Goal: Use online tool/utility: Utilize a website feature to perform a specific function

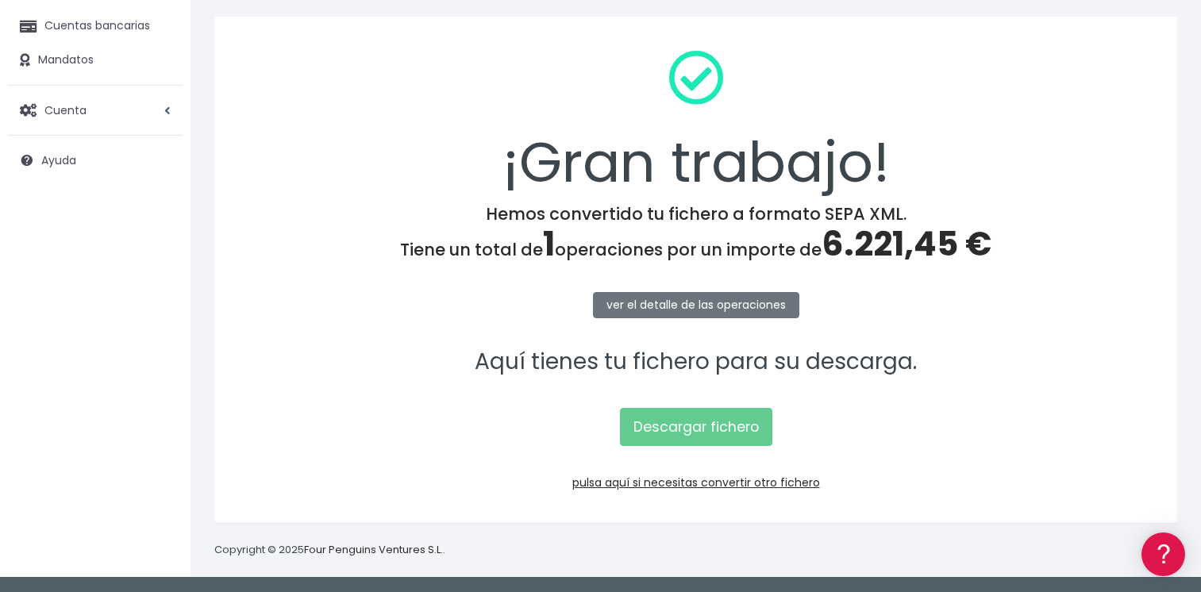
scroll to position [166, 0]
click at [695, 488] on link "pulsa aquí si necesitas convertir otro fichero" at bounding box center [696, 483] width 248 height 16
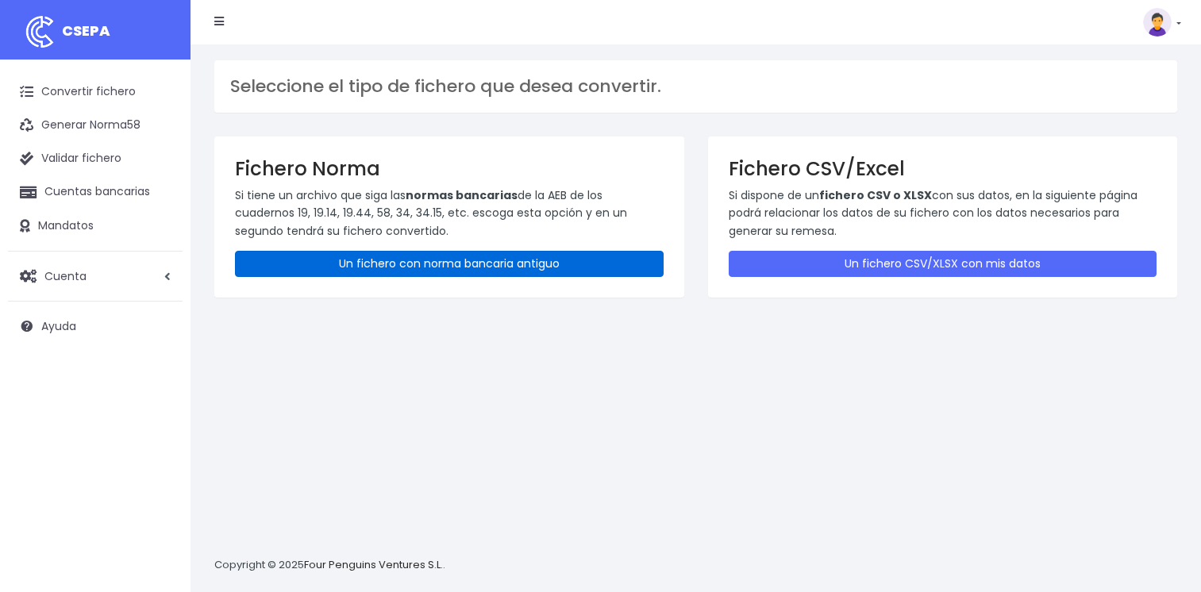
click at [400, 265] on link "Un fichero con norma bancaria antiguo" at bounding box center [449, 264] width 429 height 26
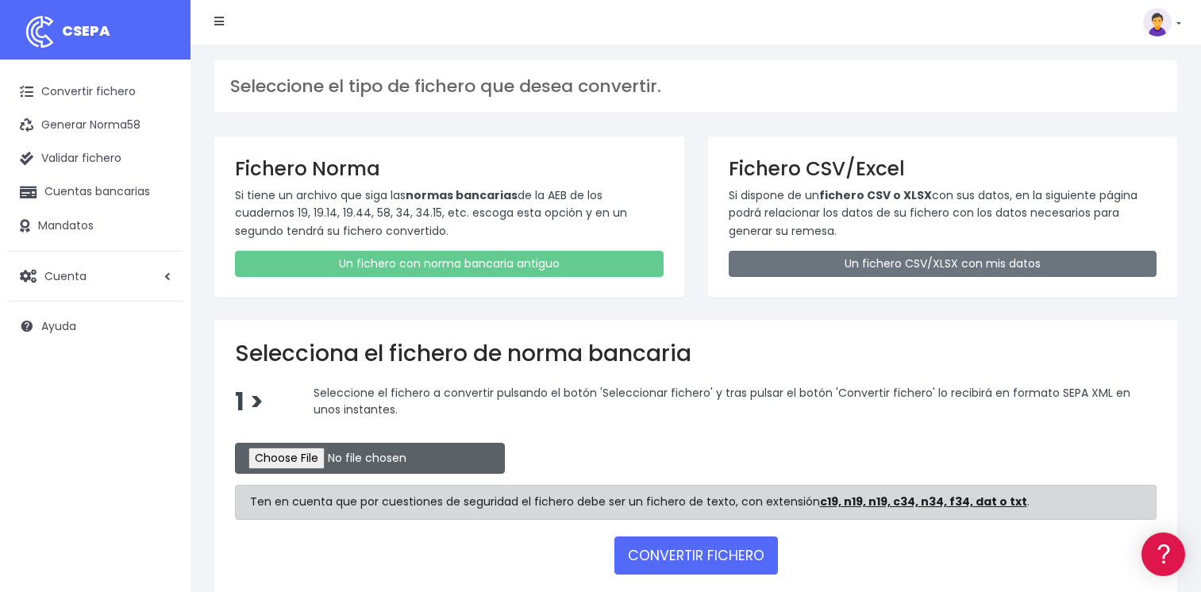
click at [295, 460] on input "file" at bounding box center [370, 458] width 270 height 31
type input "C:\fakepath\CSB19RCR05517_4335.TXT"
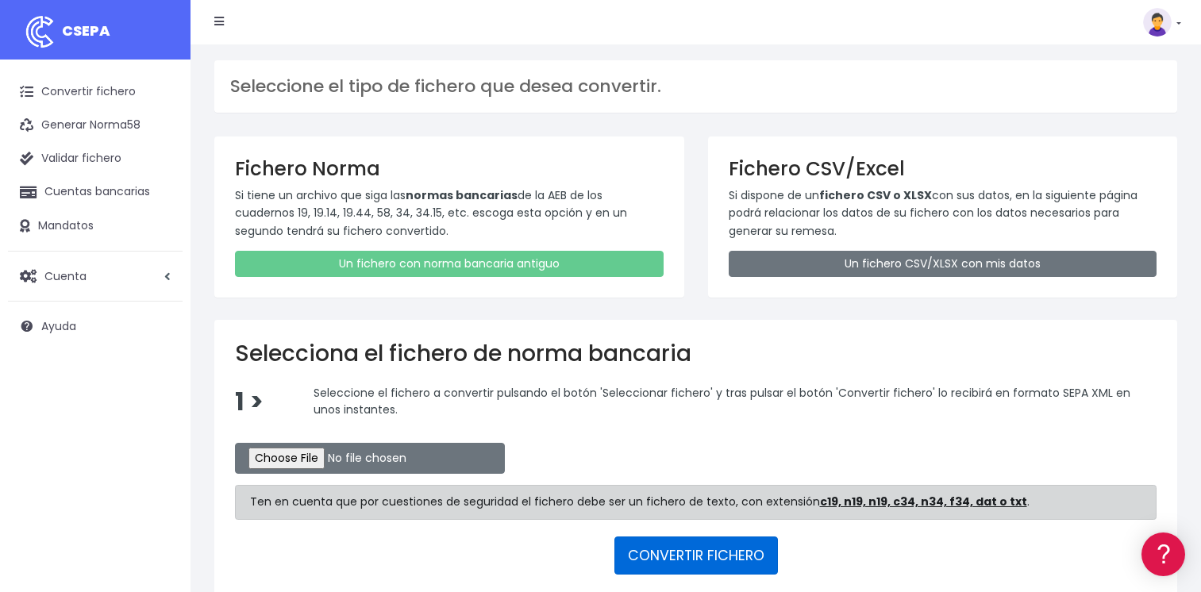
click at [680, 553] on button "CONVERTIR FICHERO" at bounding box center [697, 556] width 164 height 38
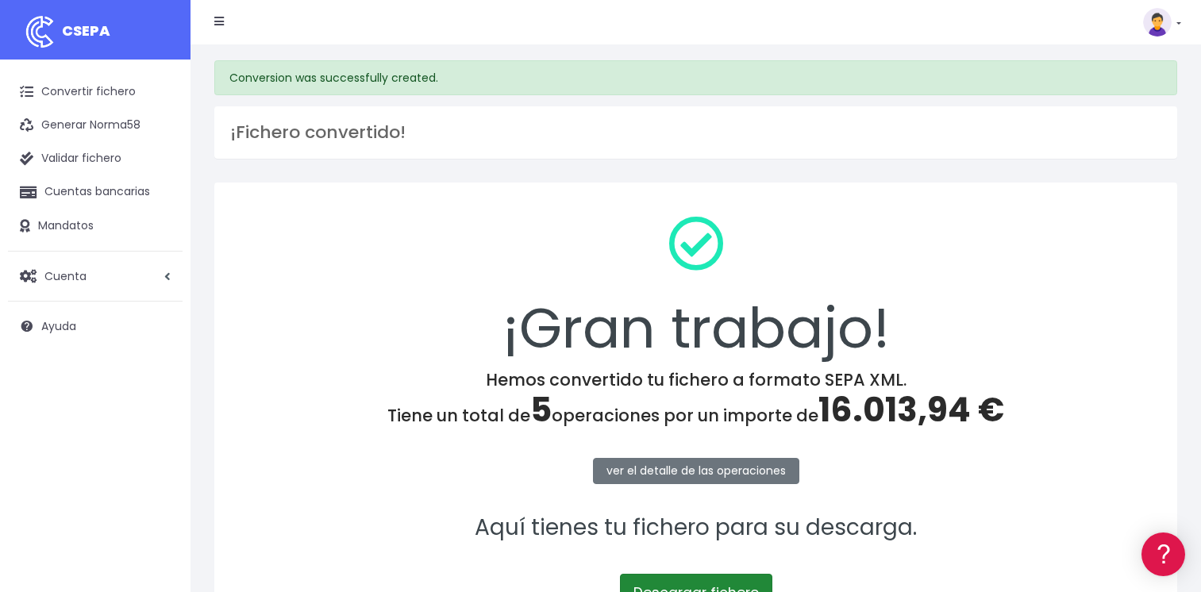
scroll to position [166, 0]
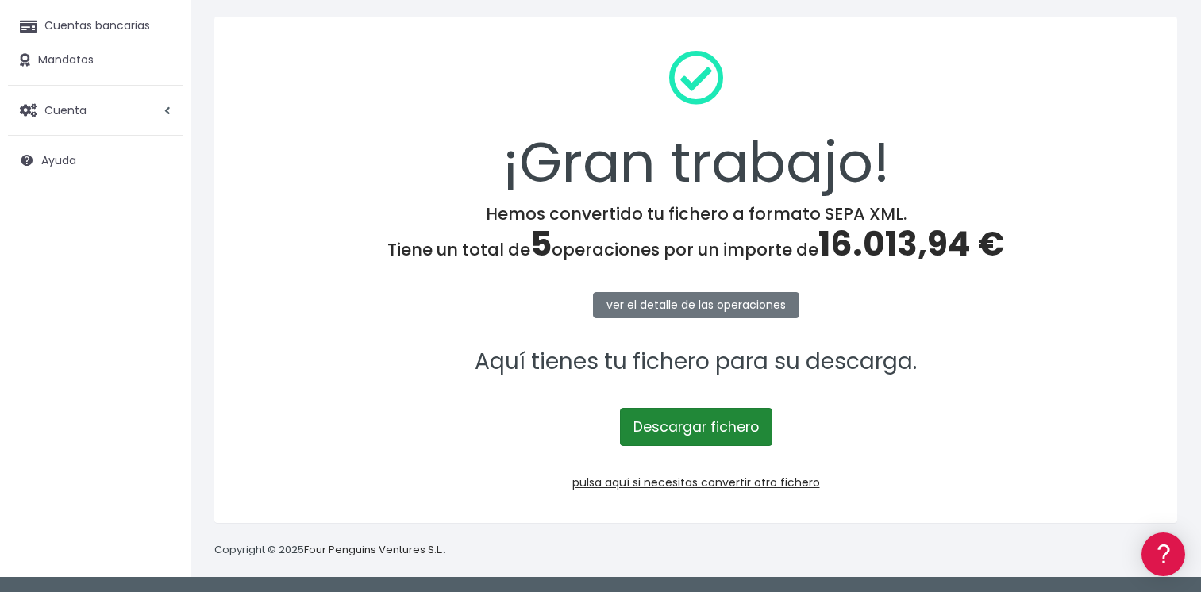
click at [685, 434] on link "Descargar fichero" at bounding box center [696, 427] width 152 height 38
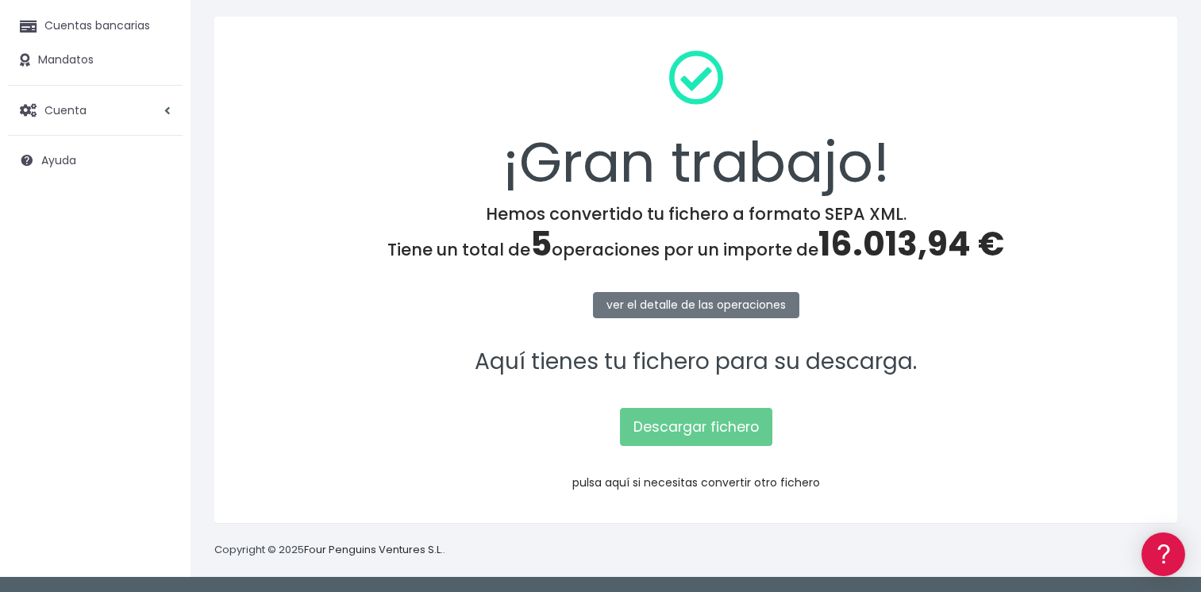
click at [692, 484] on link "pulsa aquí si necesitas convertir otro fichero" at bounding box center [696, 483] width 248 height 16
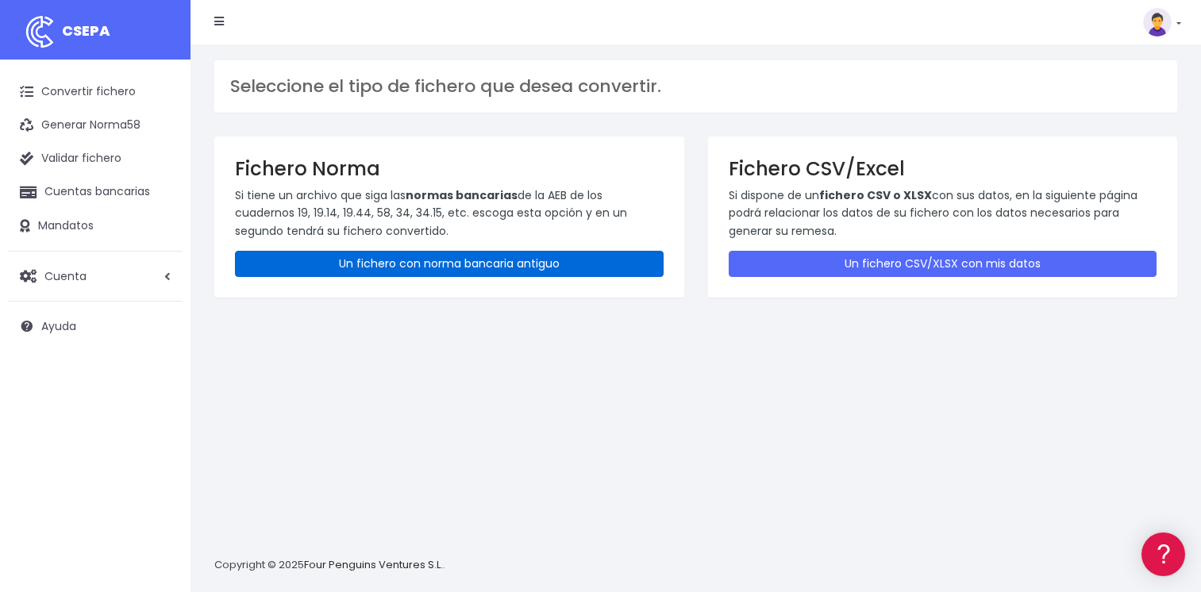
click at [400, 260] on link "Un fichero con norma bancaria antiguo" at bounding box center [449, 264] width 429 height 26
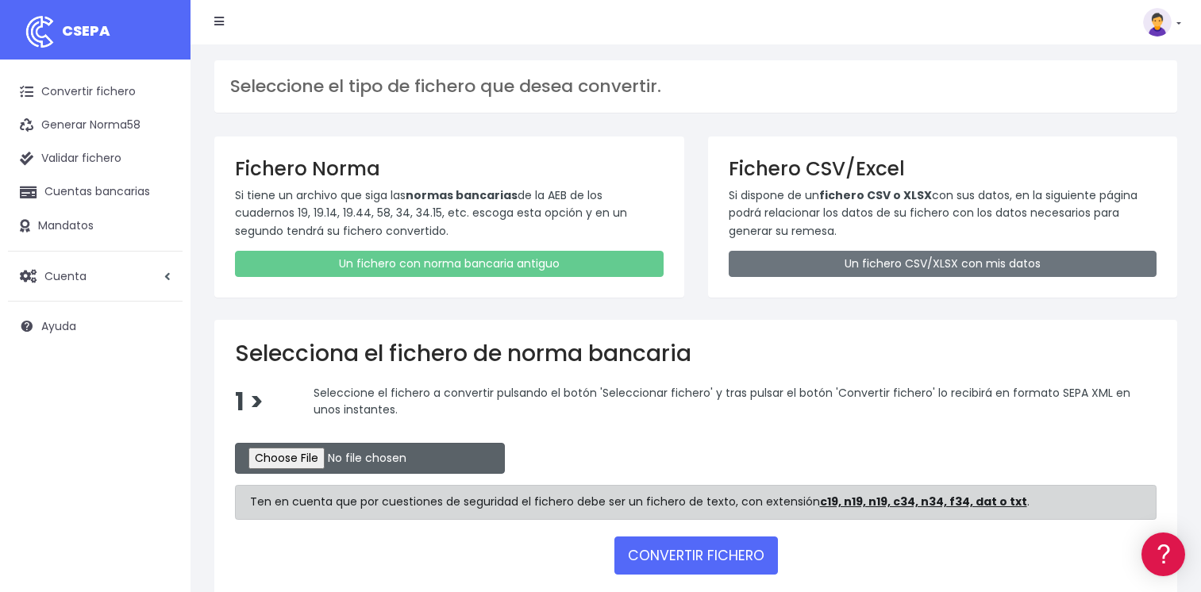
click at [297, 454] on input "file" at bounding box center [370, 458] width 270 height 31
type input "C:\fakepath\CSB19RCR05516_4331.TXT"
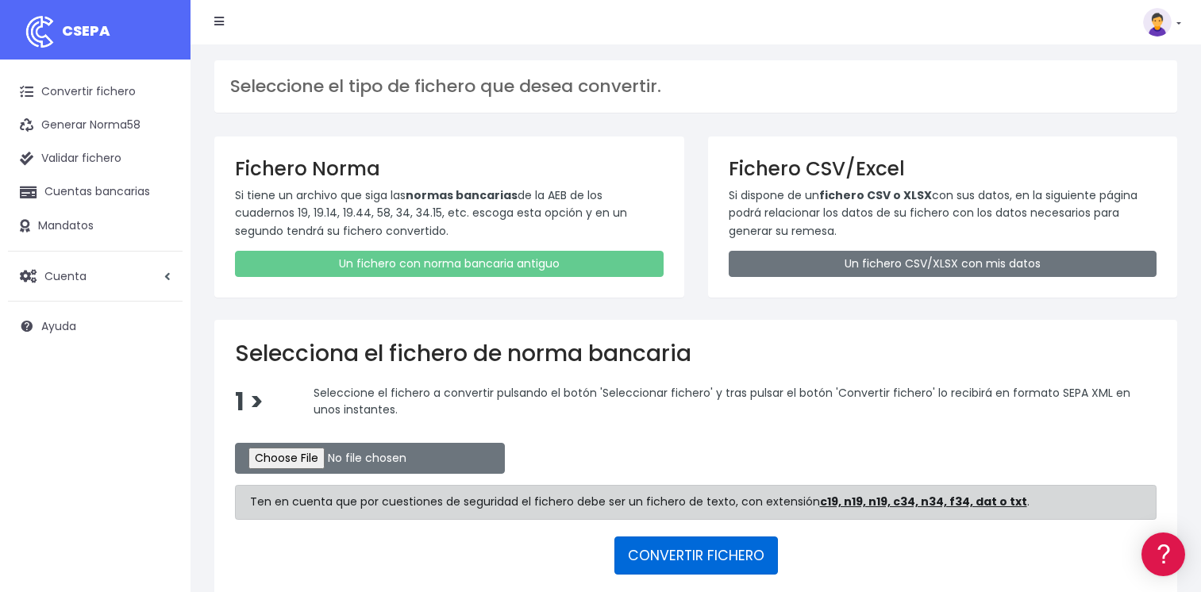
click at [718, 557] on button "CONVERTIR FICHERO" at bounding box center [697, 556] width 164 height 38
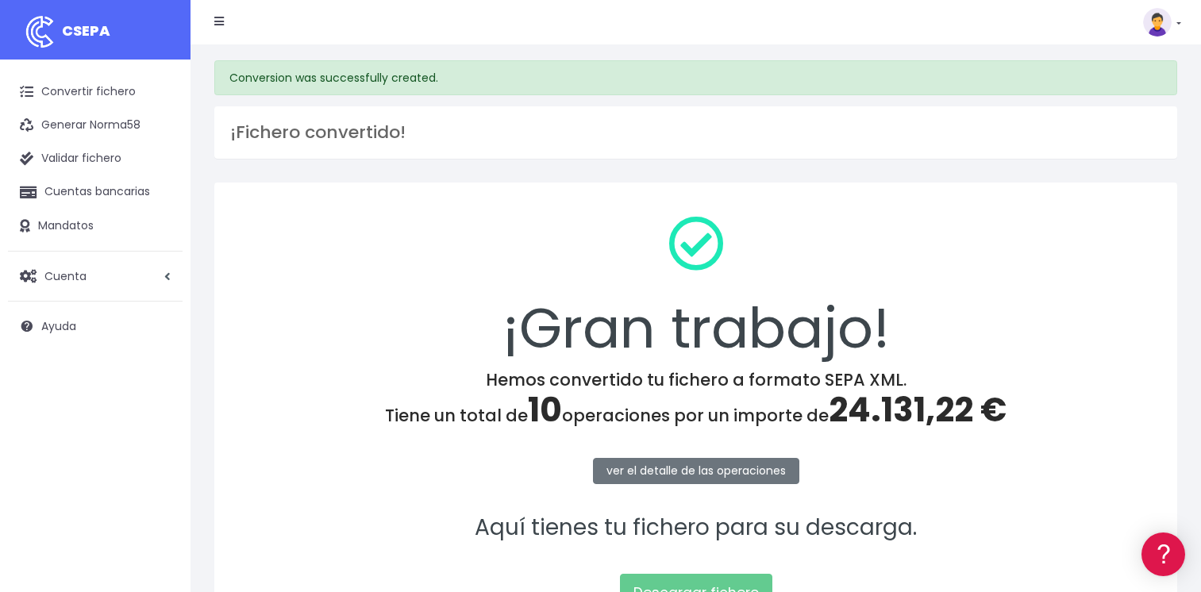
scroll to position [166, 0]
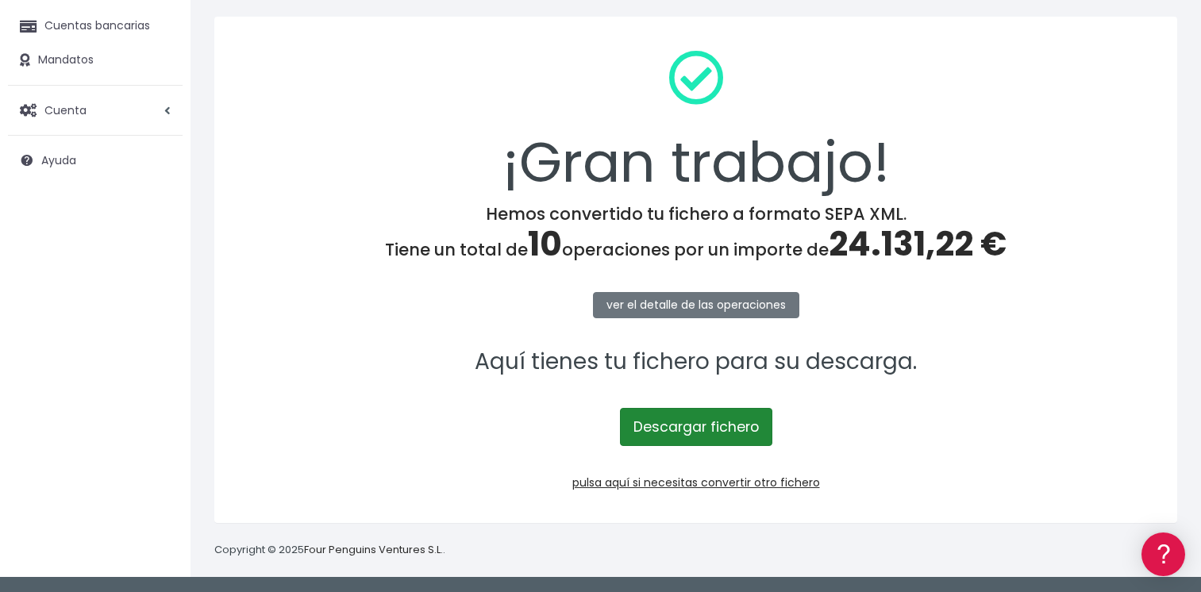
click at [694, 425] on link "Descargar fichero" at bounding box center [696, 427] width 152 height 38
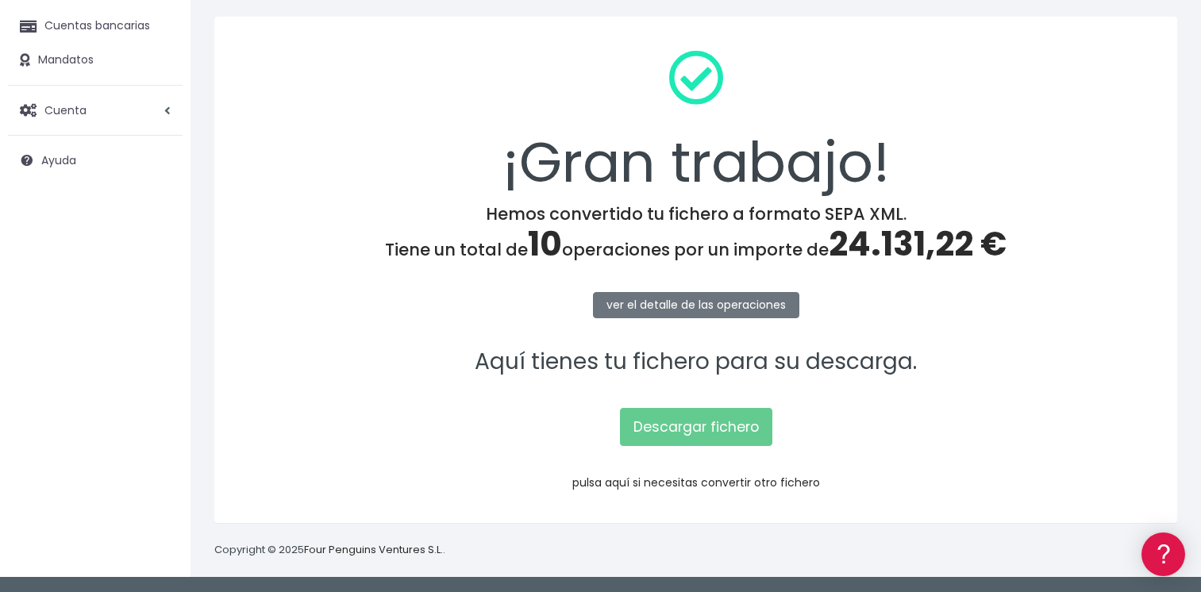
click at [700, 482] on link "pulsa aquí si necesitas convertir otro fichero" at bounding box center [696, 483] width 248 height 16
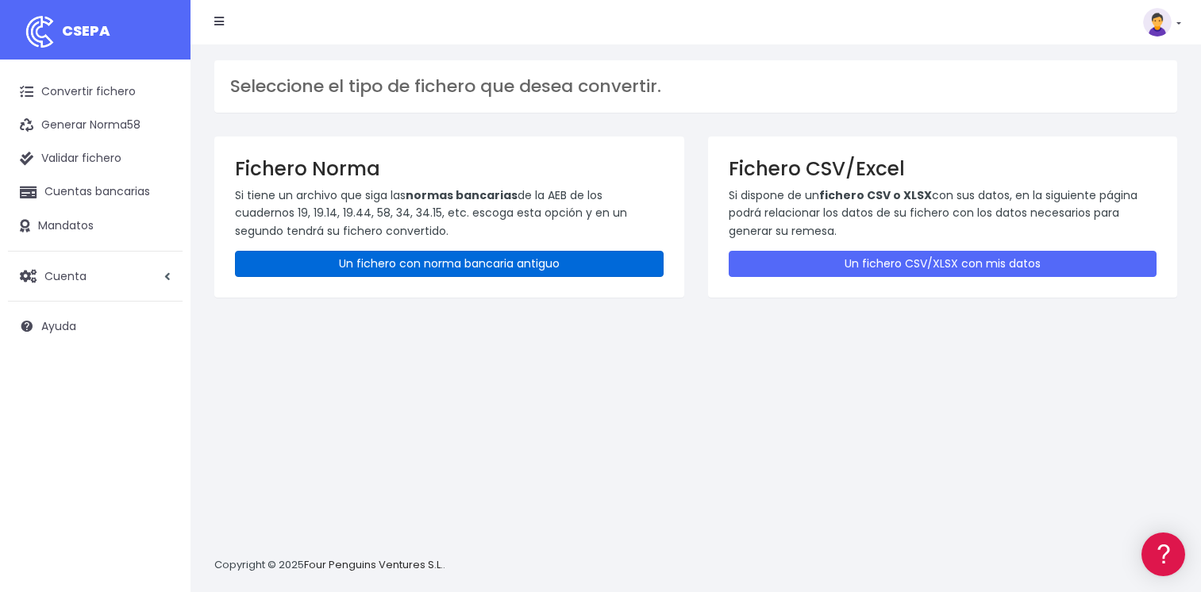
click at [422, 245] on div "Fichero Norma Si tiene un archivo que siga las normas bancarias de la AEB de lo…" at bounding box center [449, 217] width 470 height 161
click at [422, 254] on link "Un fichero con norma bancaria antiguo" at bounding box center [449, 264] width 429 height 26
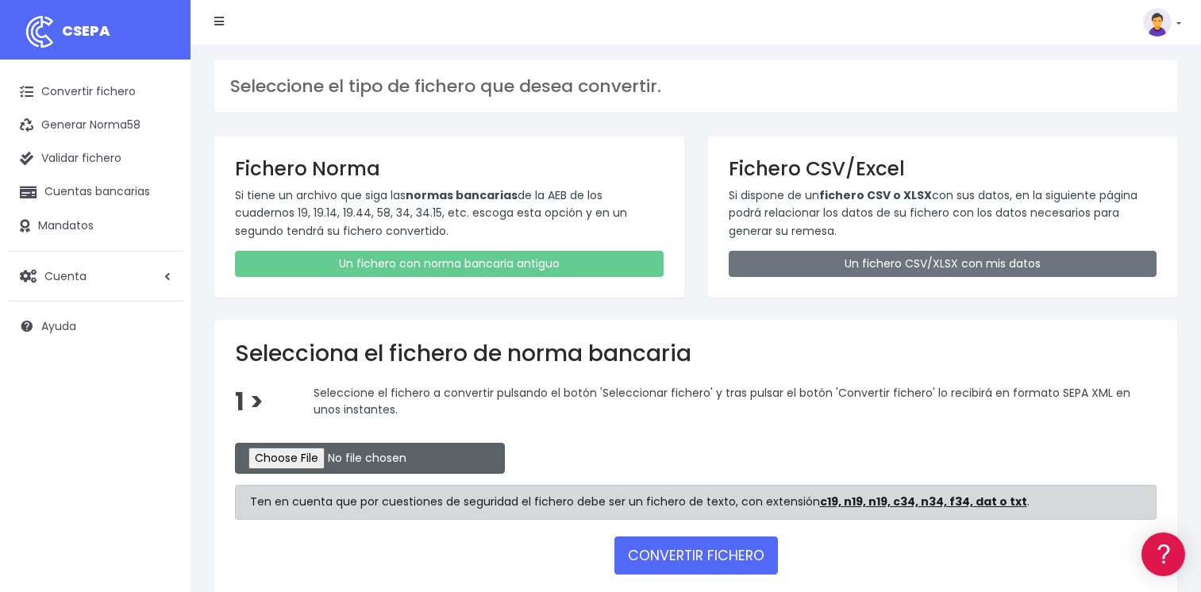
click at [286, 457] on input "file" at bounding box center [370, 458] width 270 height 31
type input "C:\fakepath\CSB19RCR05515_4337.TXT"
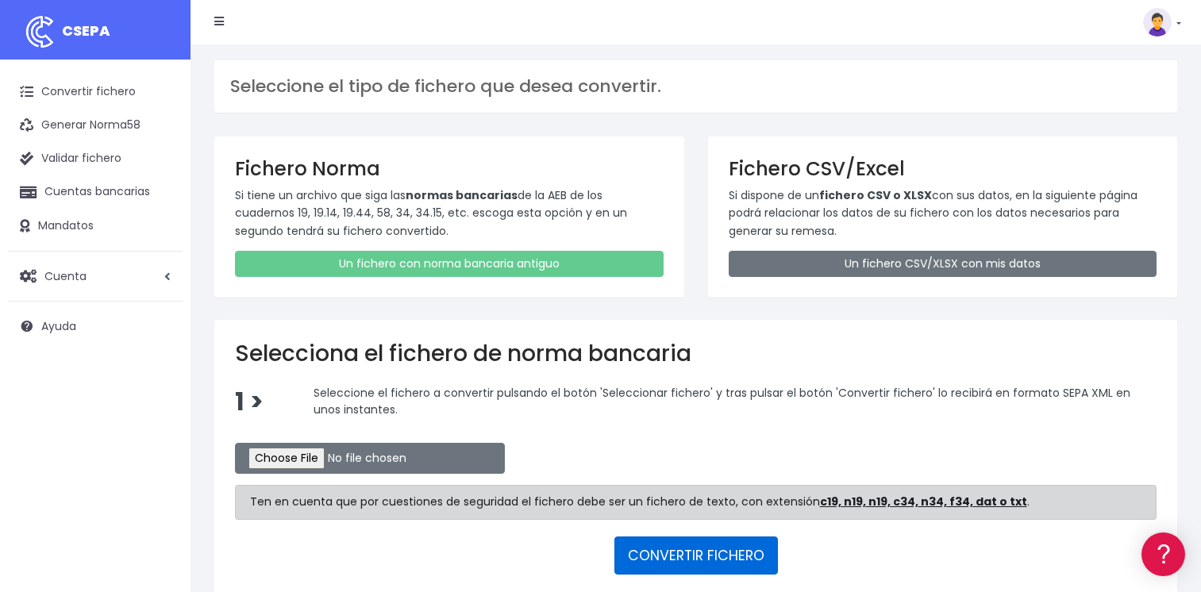
click at [656, 562] on button "CONVERTIR FICHERO" at bounding box center [697, 556] width 164 height 38
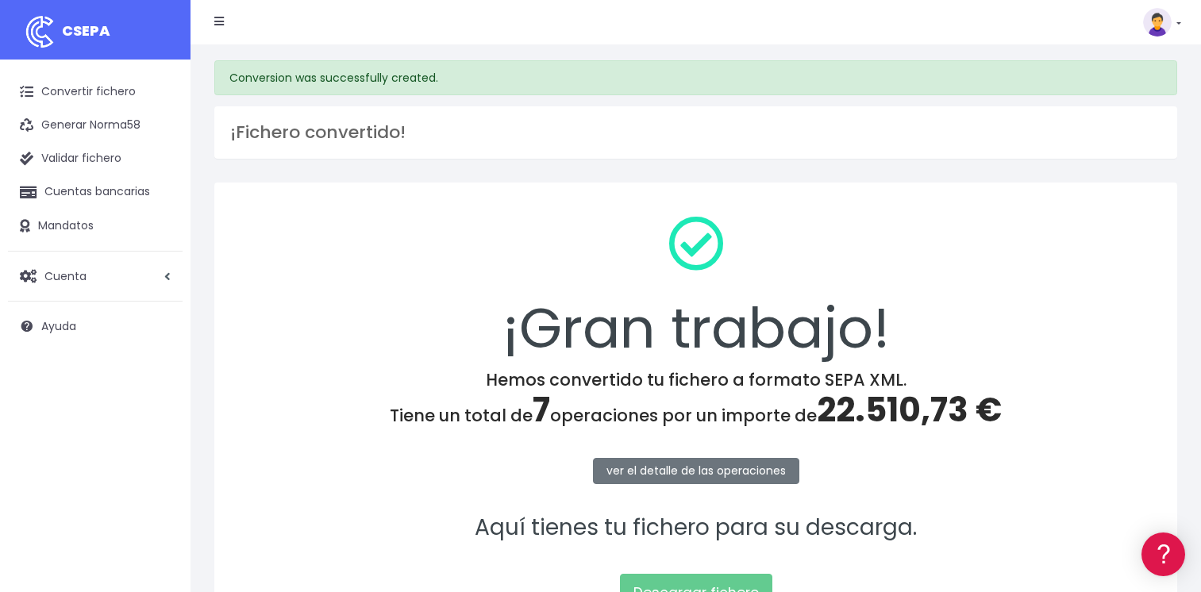
scroll to position [166, 0]
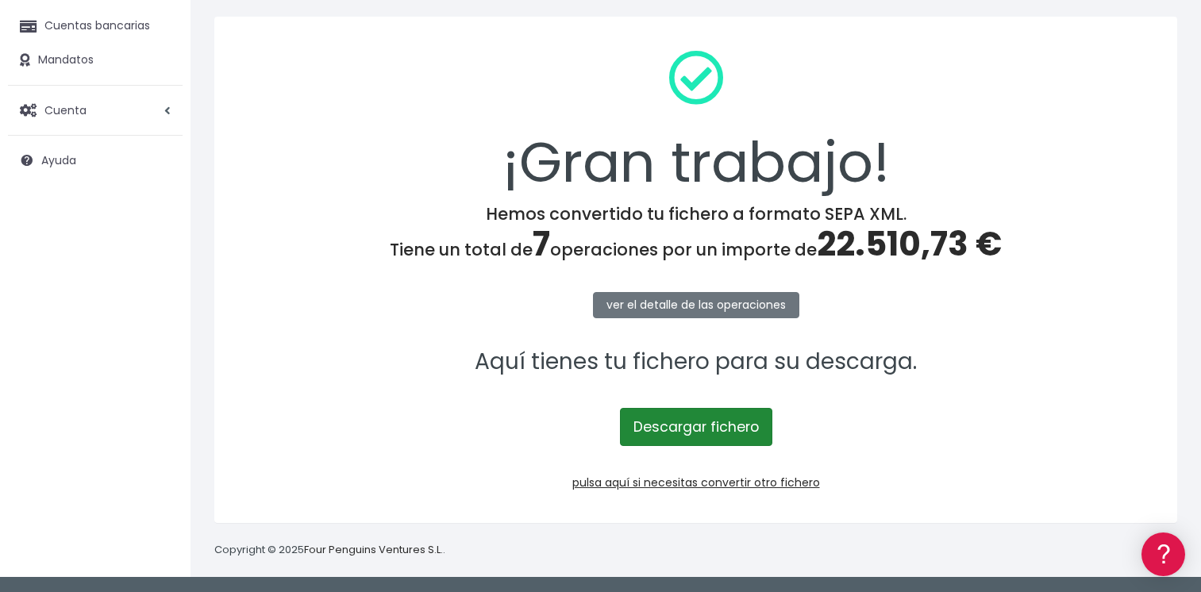
click at [701, 423] on link "Descargar fichero" at bounding box center [696, 427] width 152 height 38
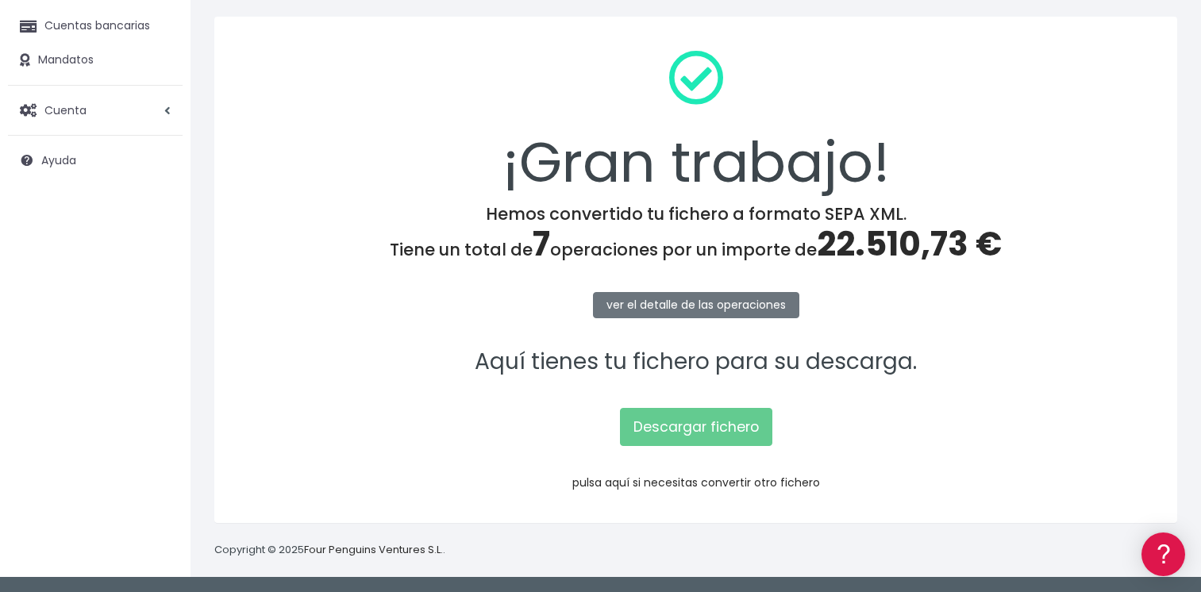
click at [683, 480] on link "pulsa aquí si necesitas convertir otro fichero" at bounding box center [696, 483] width 248 height 16
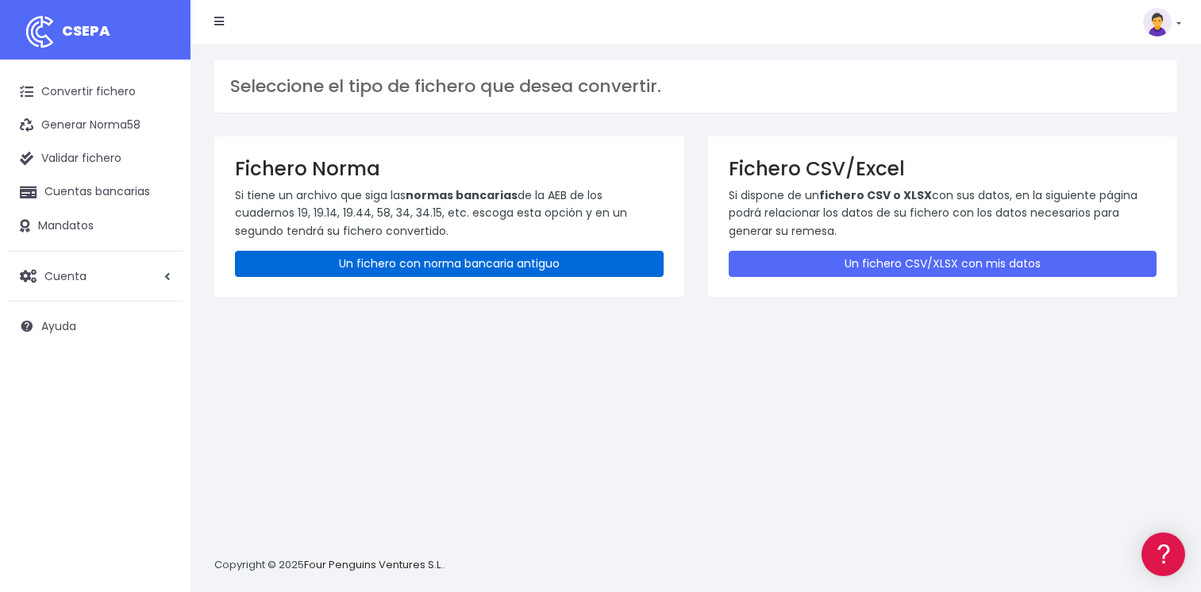
click at [384, 256] on link "Un fichero con norma bancaria antiguo" at bounding box center [449, 264] width 429 height 26
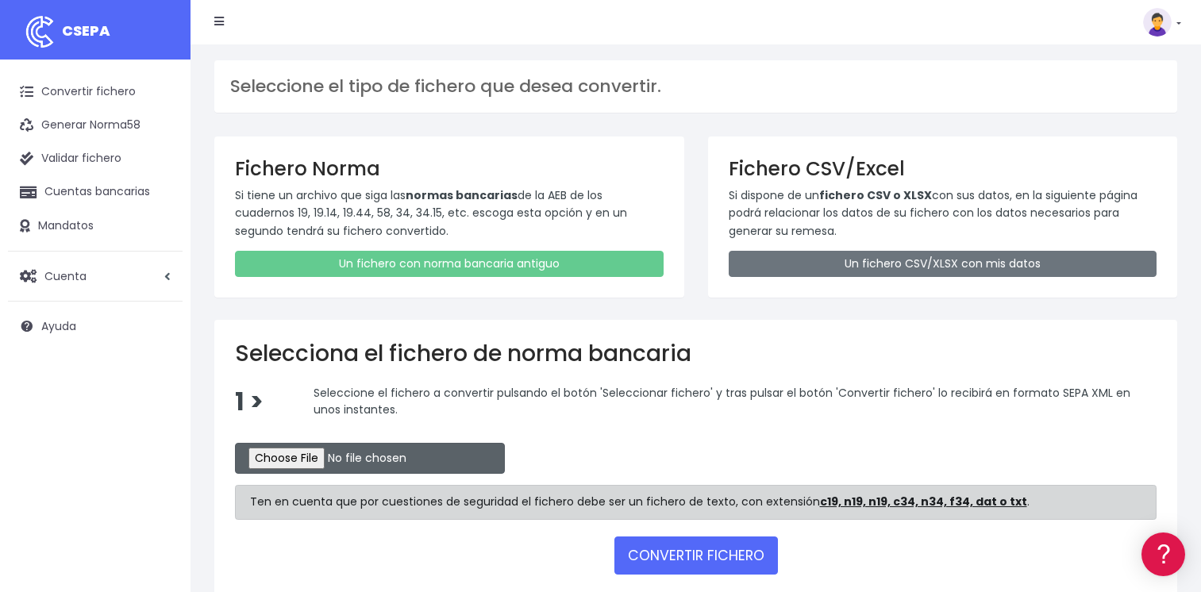
click at [287, 465] on input "file" at bounding box center [370, 458] width 270 height 31
type input "C:\fakepath\CSB19RCR05513_4329.TXT"
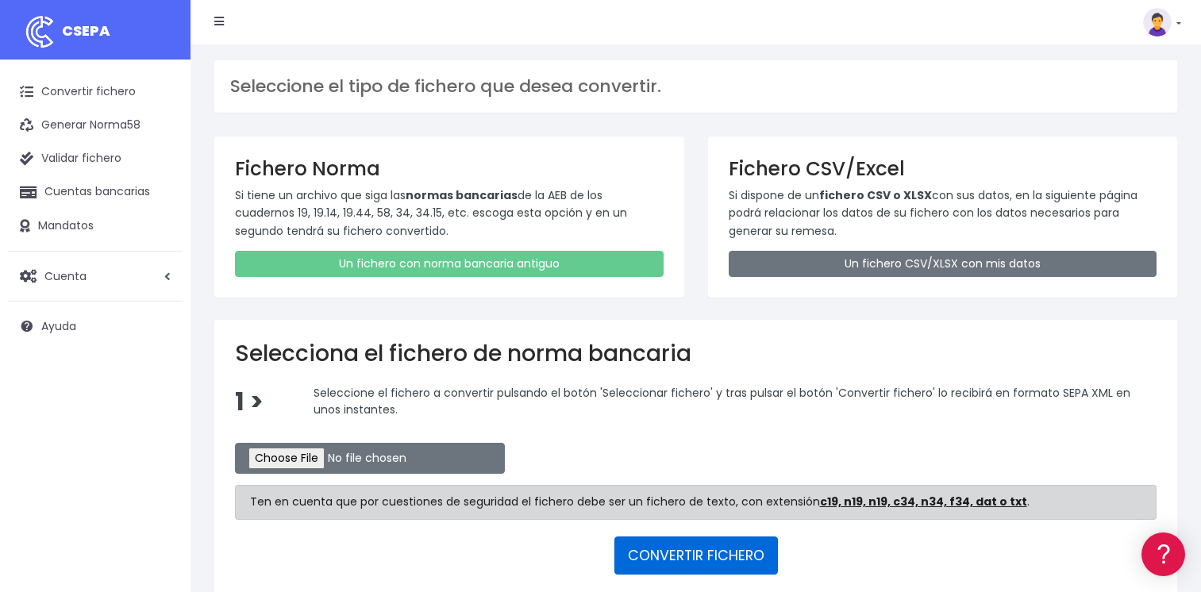
click at [683, 561] on button "CONVERTIR FICHERO" at bounding box center [697, 556] width 164 height 38
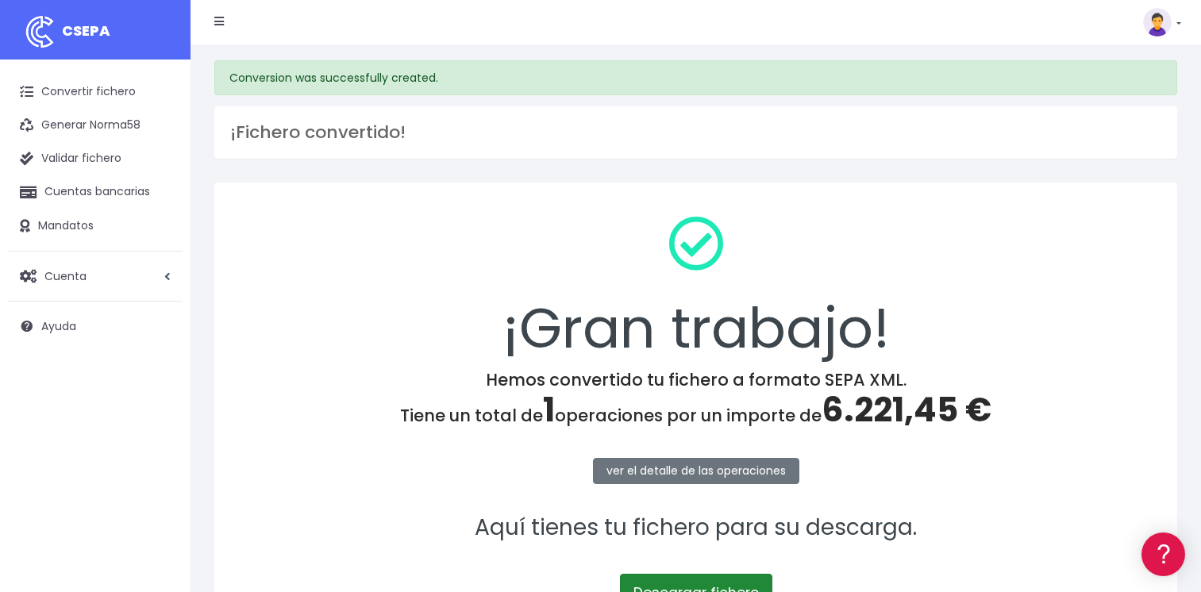
scroll to position [79, 0]
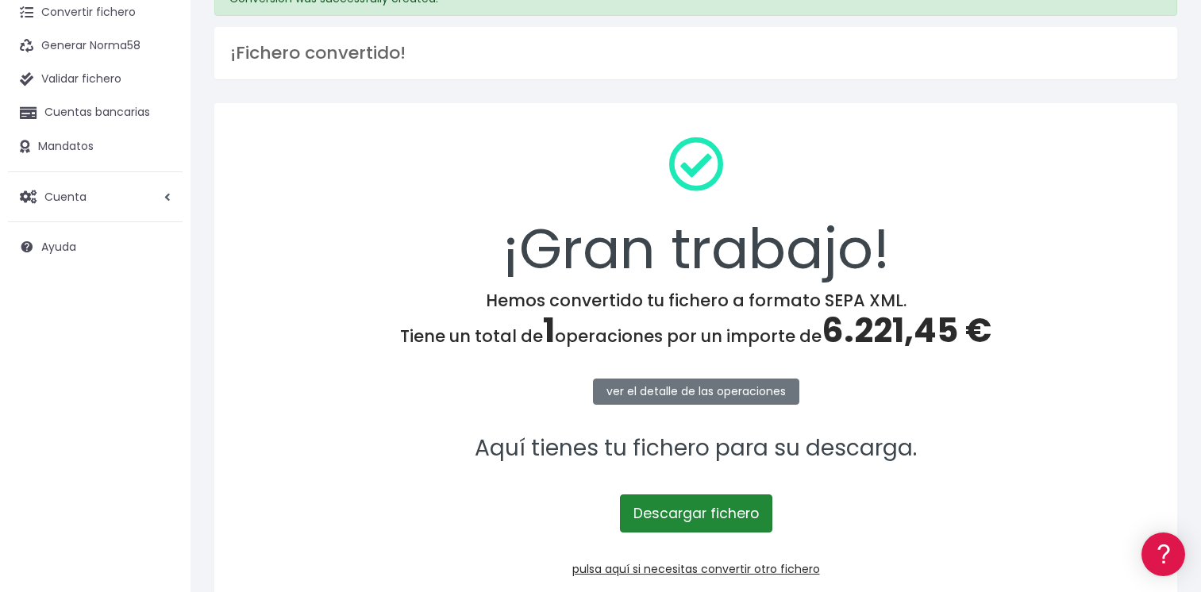
click at [681, 512] on link "Descargar fichero" at bounding box center [696, 514] width 152 height 38
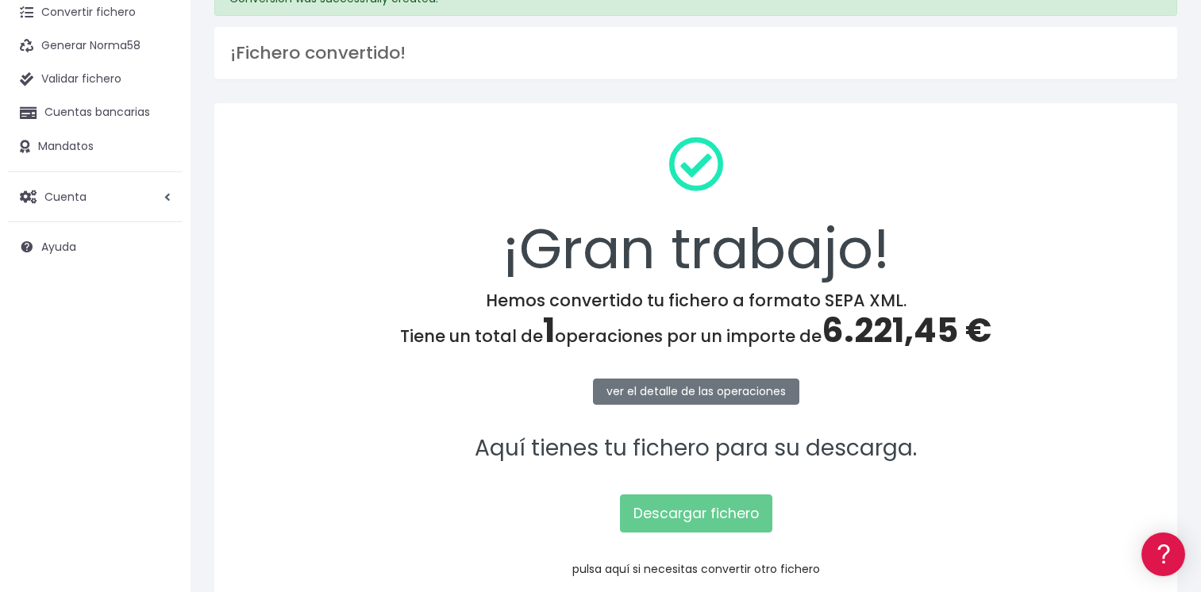
click at [636, 569] on link "pulsa aquí si necesitas convertir otro fichero" at bounding box center [696, 569] width 248 height 16
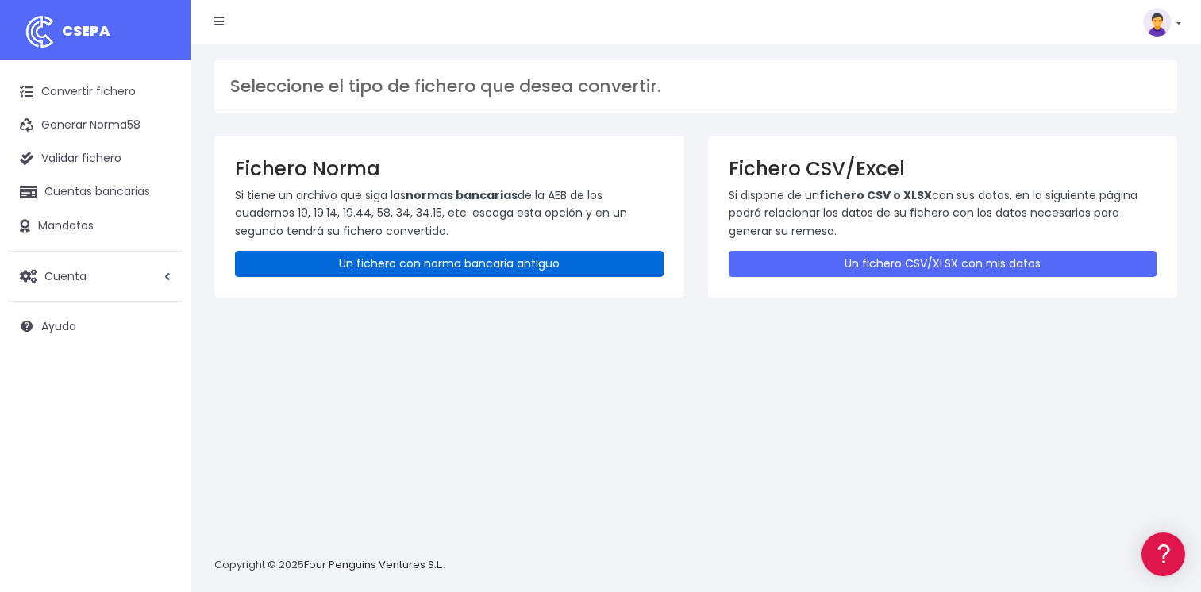
click at [410, 263] on link "Un fichero con norma bancaria antiguo" at bounding box center [449, 264] width 429 height 26
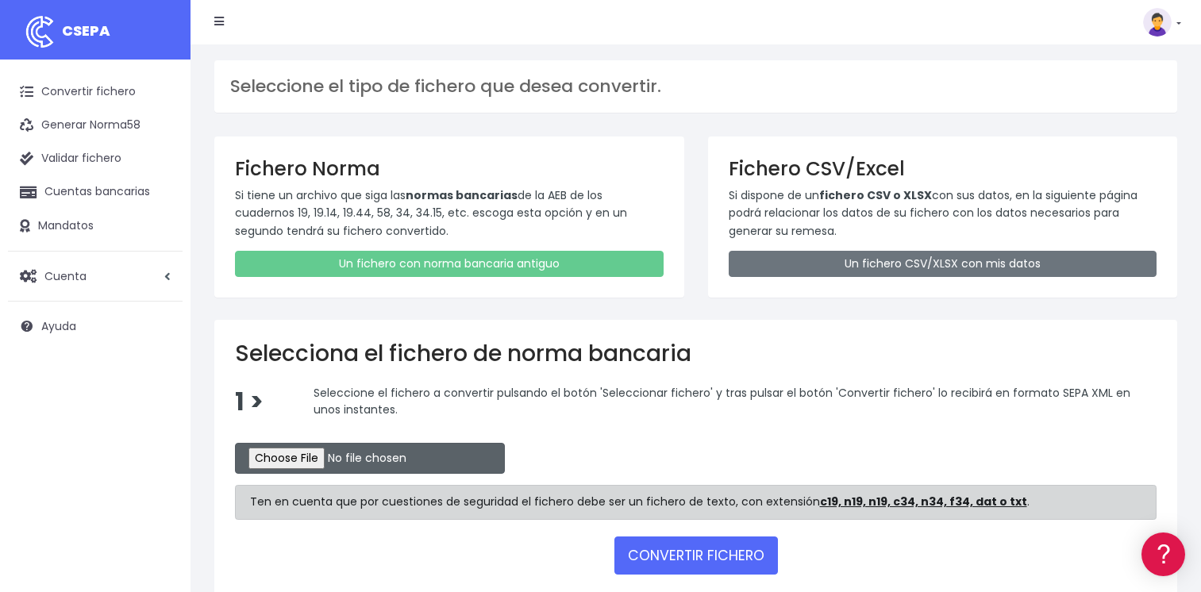
click at [306, 461] on input "file" at bounding box center [370, 458] width 270 height 31
type input "C:\fakepath\CSB19RCR05512_4327.TXT"
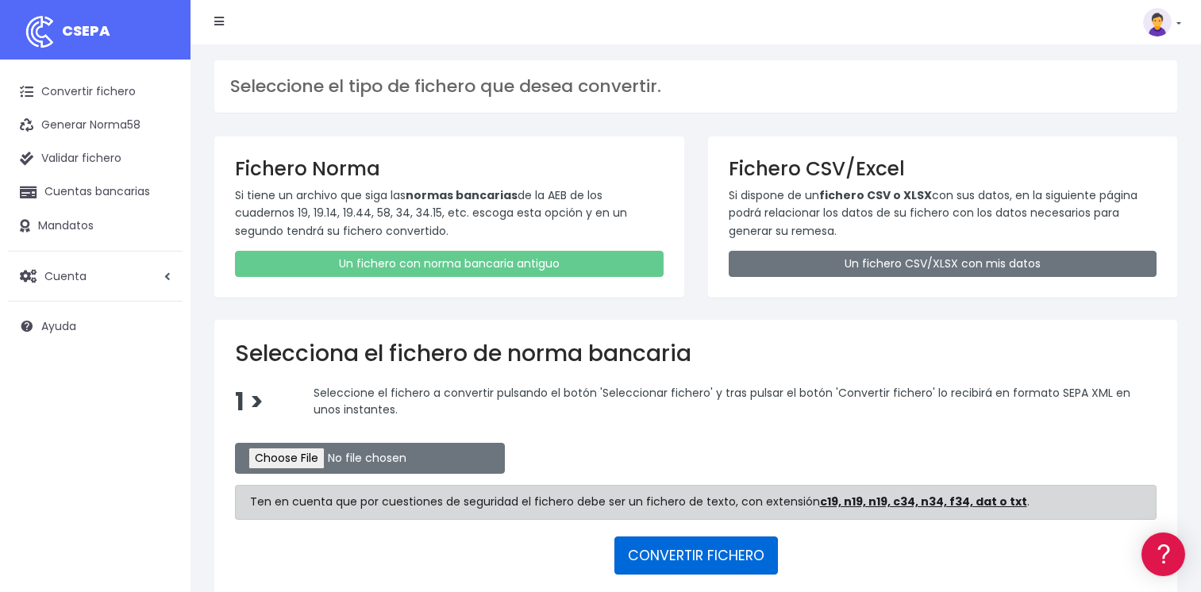
click at [667, 557] on button "CONVERTIR FICHERO" at bounding box center [697, 556] width 164 height 38
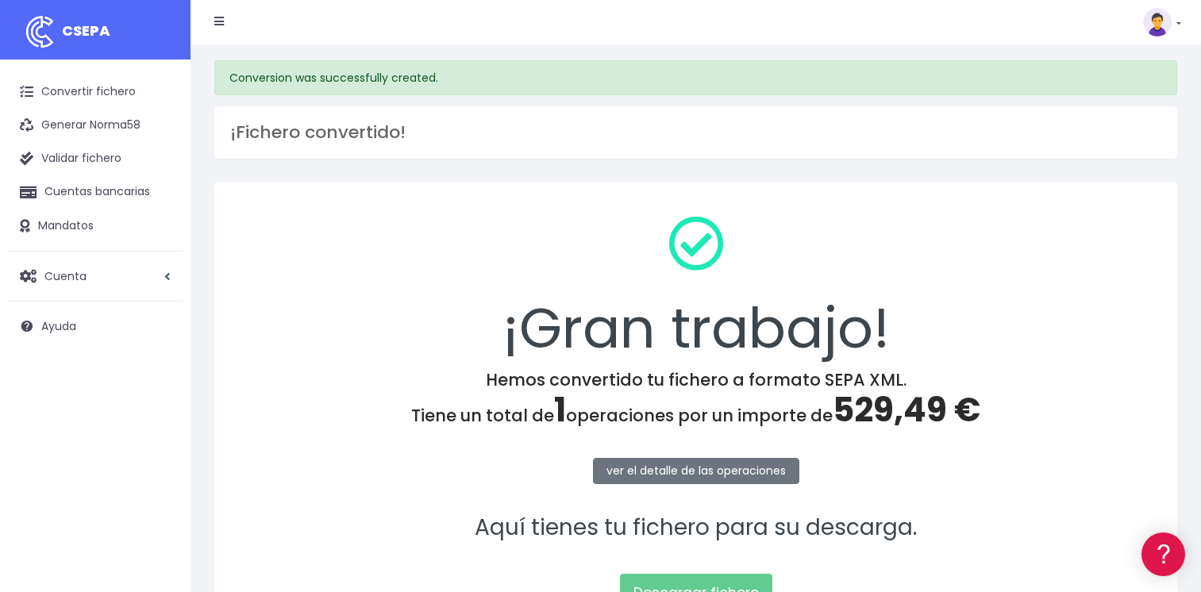
scroll to position [159, 0]
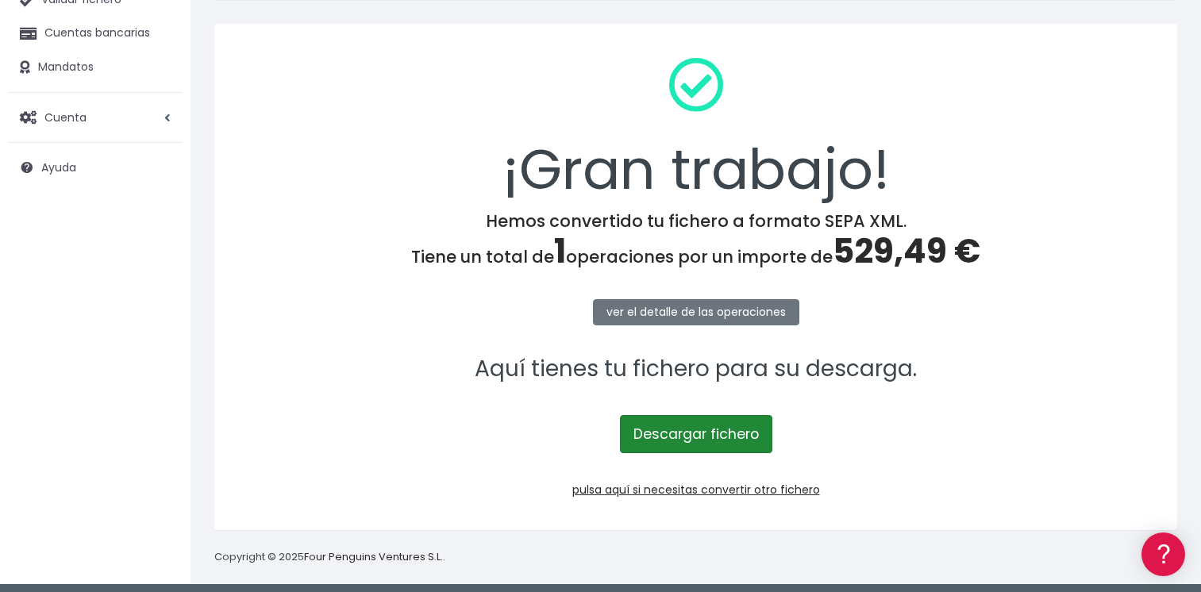
click at [680, 435] on link "Descargar fichero" at bounding box center [696, 434] width 152 height 38
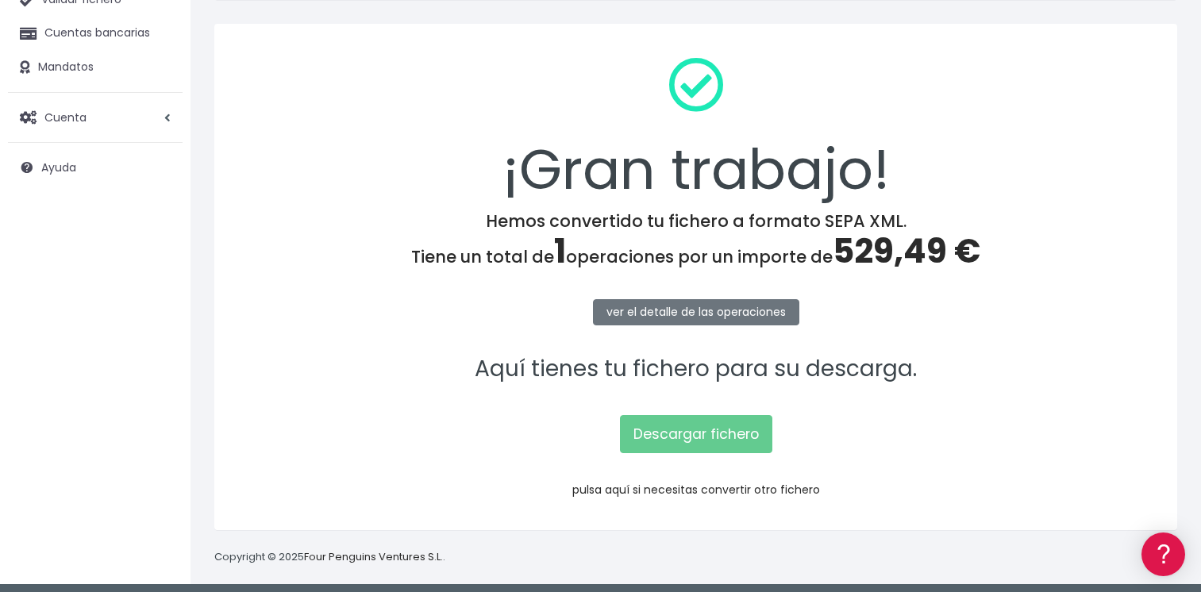
click at [677, 491] on link "pulsa aquí si necesitas convertir otro fichero" at bounding box center [696, 490] width 248 height 16
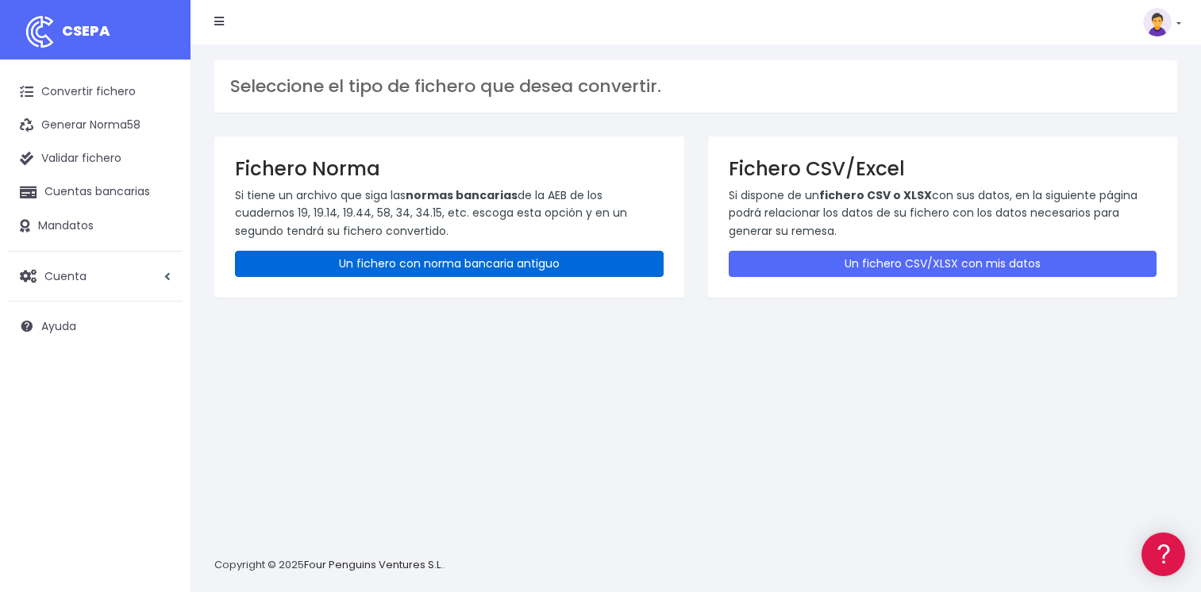
click at [509, 260] on link "Un fichero con norma bancaria antiguo" at bounding box center [449, 264] width 429 height 26
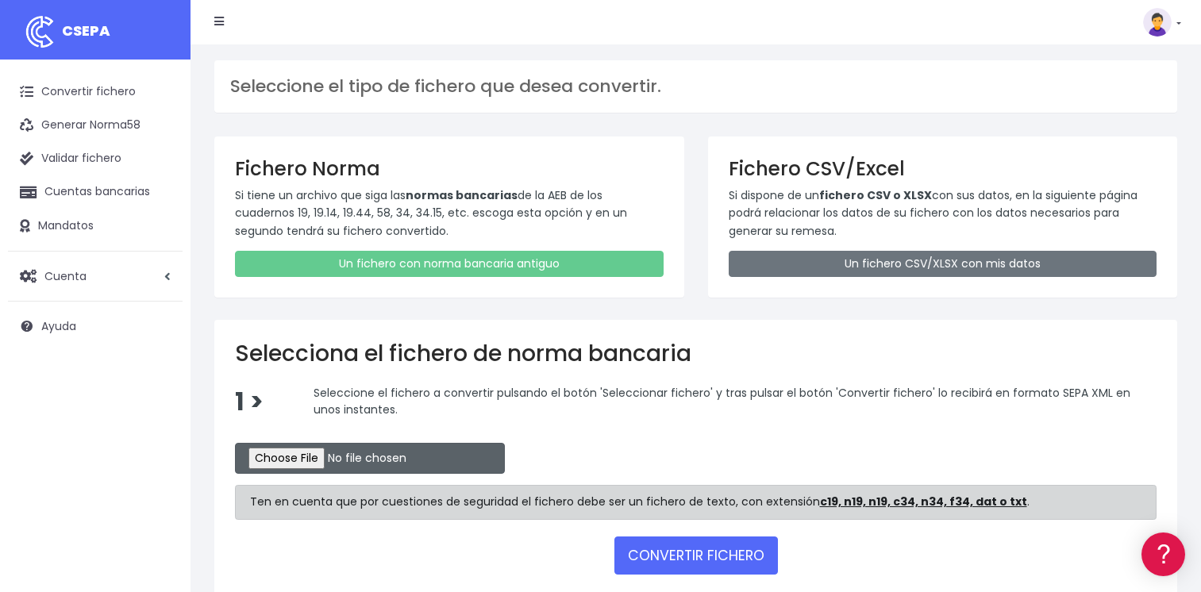
click at [301, 457] on input "file" at bounding box center [370, 458] width 270 height 31
type input "C:\fakepath\CSB19RCR05511_4325.TXT"
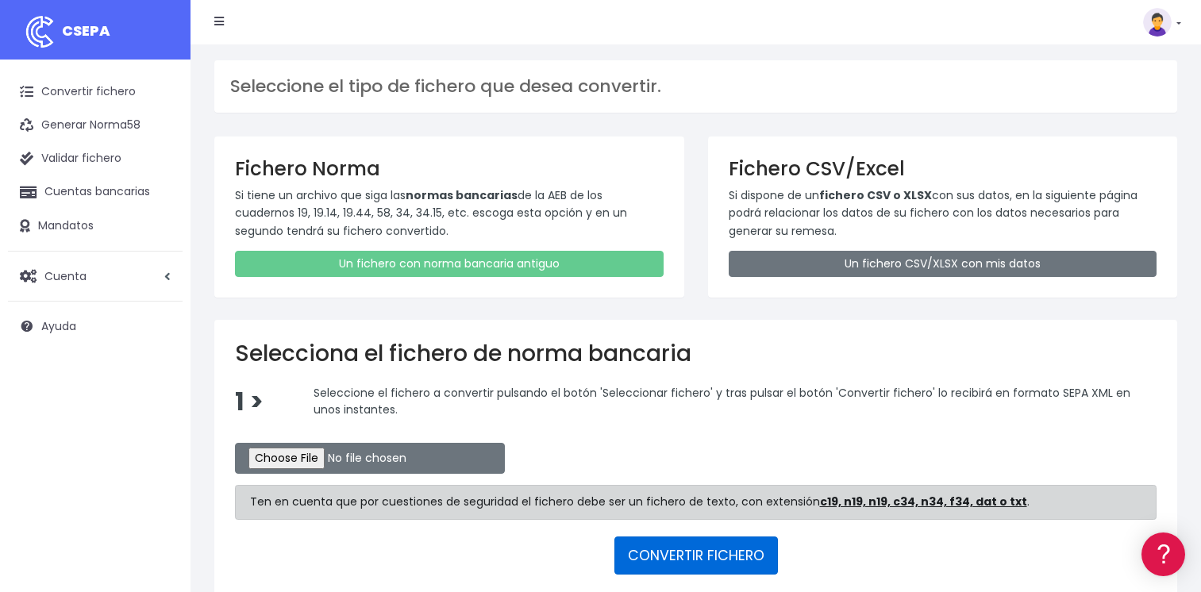
click at [704, 556] on button "CONVERTIR FICHERO" at bounding box center [697, 556] width 164 height 38
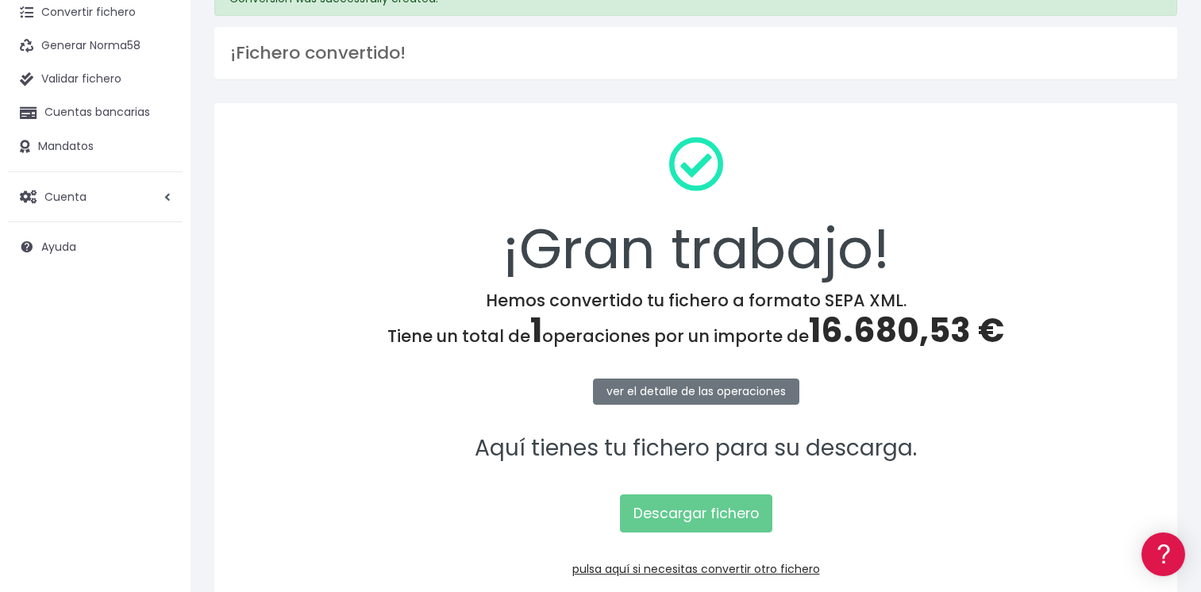
scroll to position [159, 0]
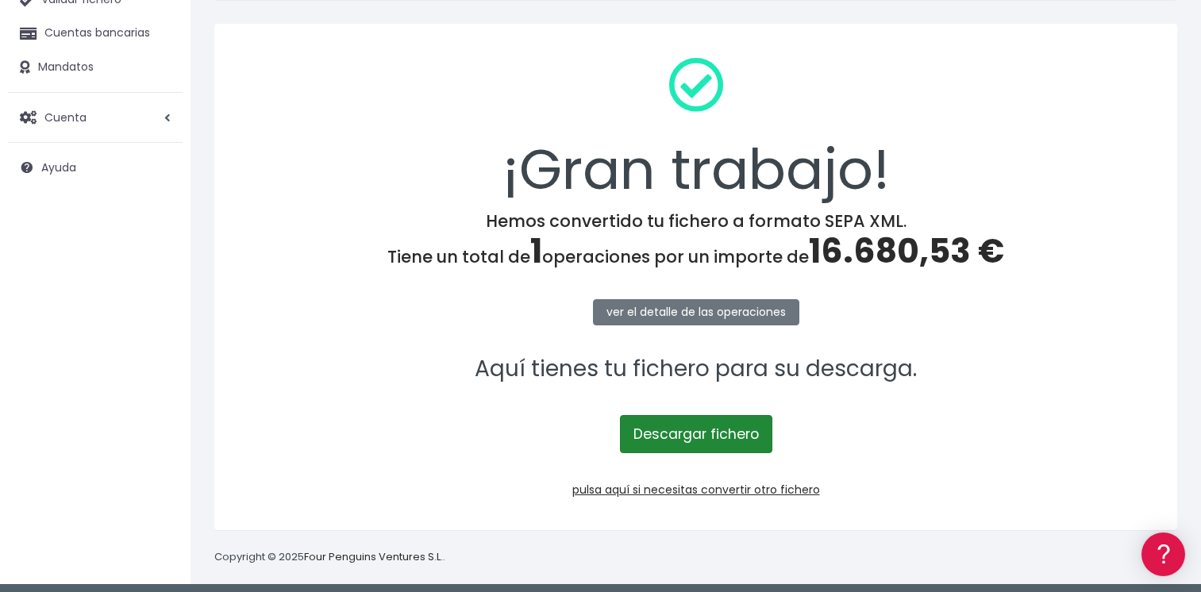
click at [700, 432] on link "Descargar fichero" at bounding box center [696, 434] width 152 height 38
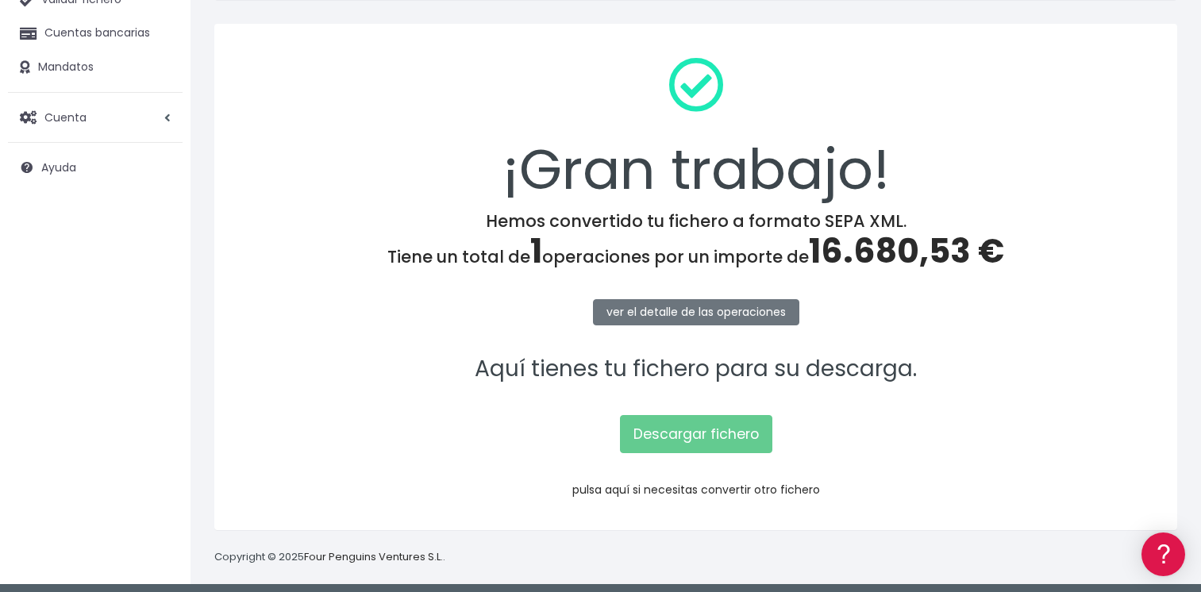
click at [653, 489] on link "pulsa aquí si necesitas convertir otro fichero" at bounding box center [696, 490] width 248 height 16
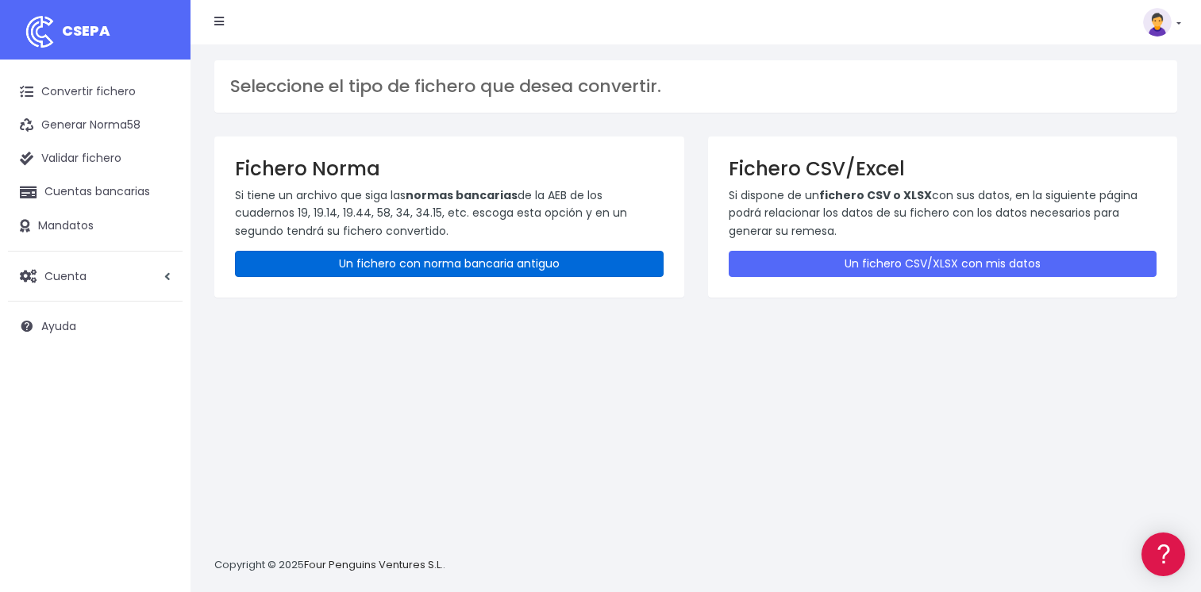
click at [481, 270] on link "Un fichero con norma bancaria antiguo" at bounding box center [449, 264] width 429 height 26
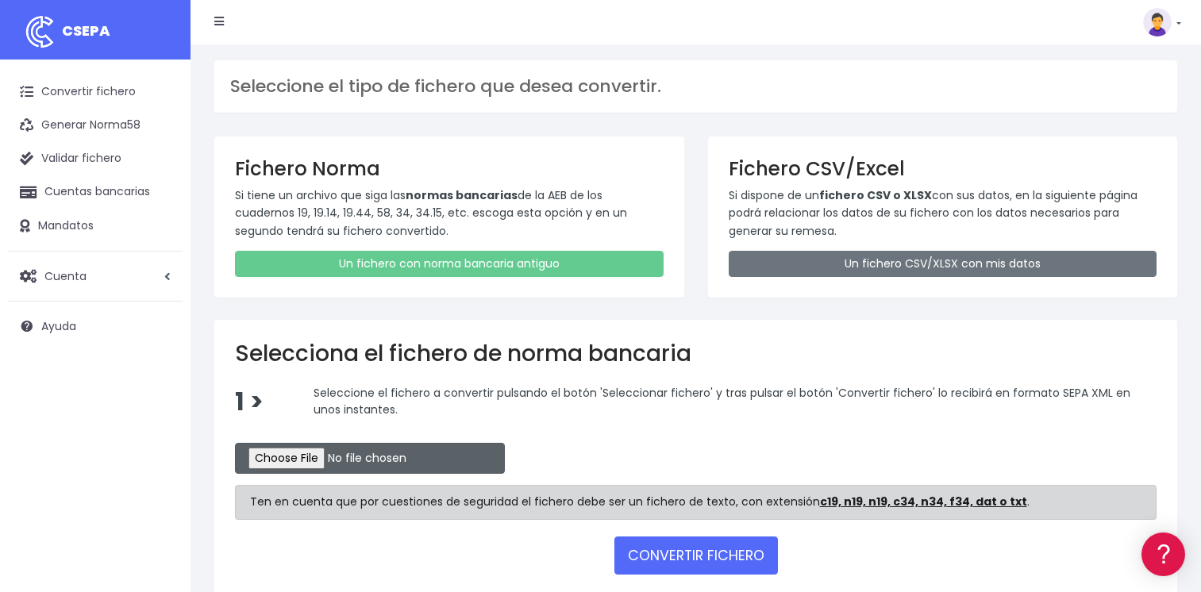
click at [302, 457] on input "file" at bounding box center [370, 458] width 270 height 31
type input "C:\fakepath\CSB19RCR05510_4323.TXT"
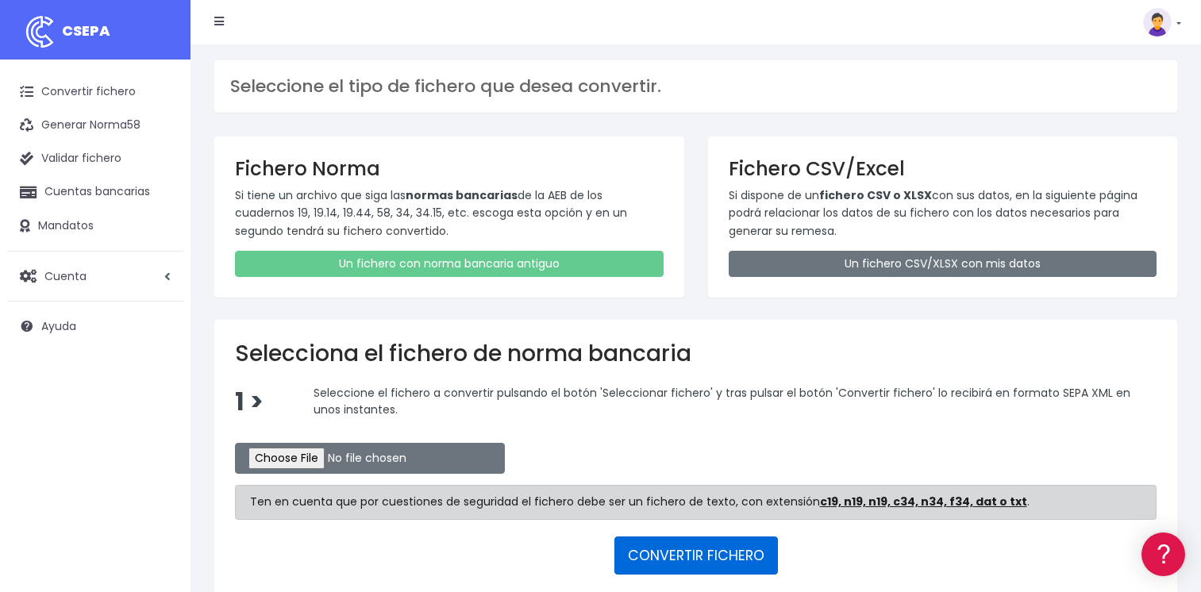
click at [691, 553] on button "CONVERTIR FICHERO" at bounding box center [697, 556] width 164 height 38
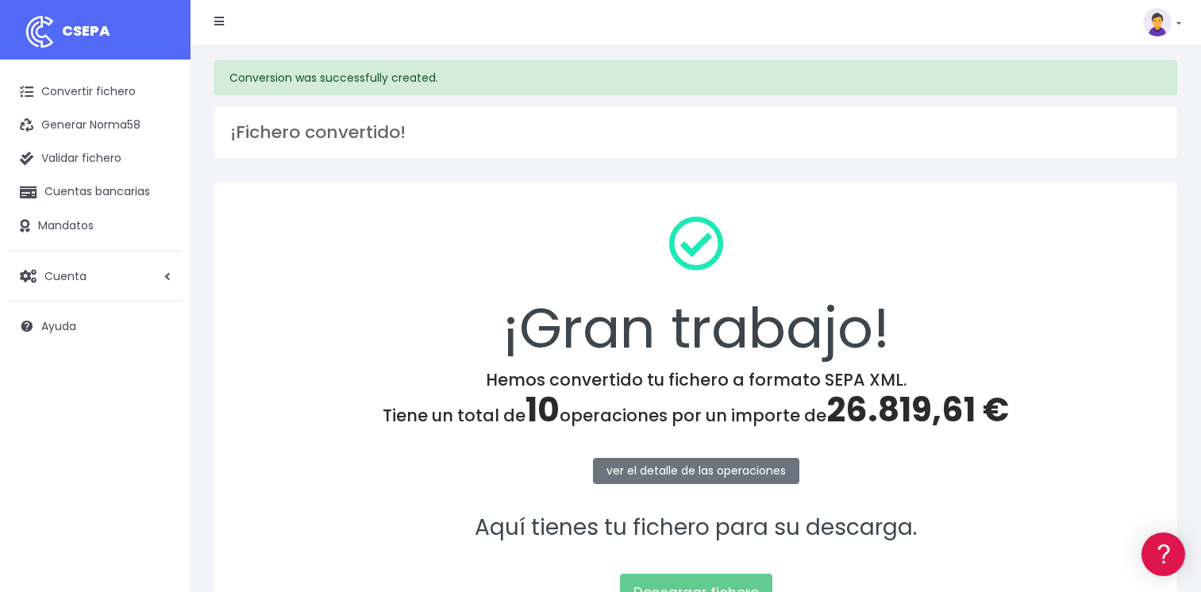
scroll to position [166, 0]
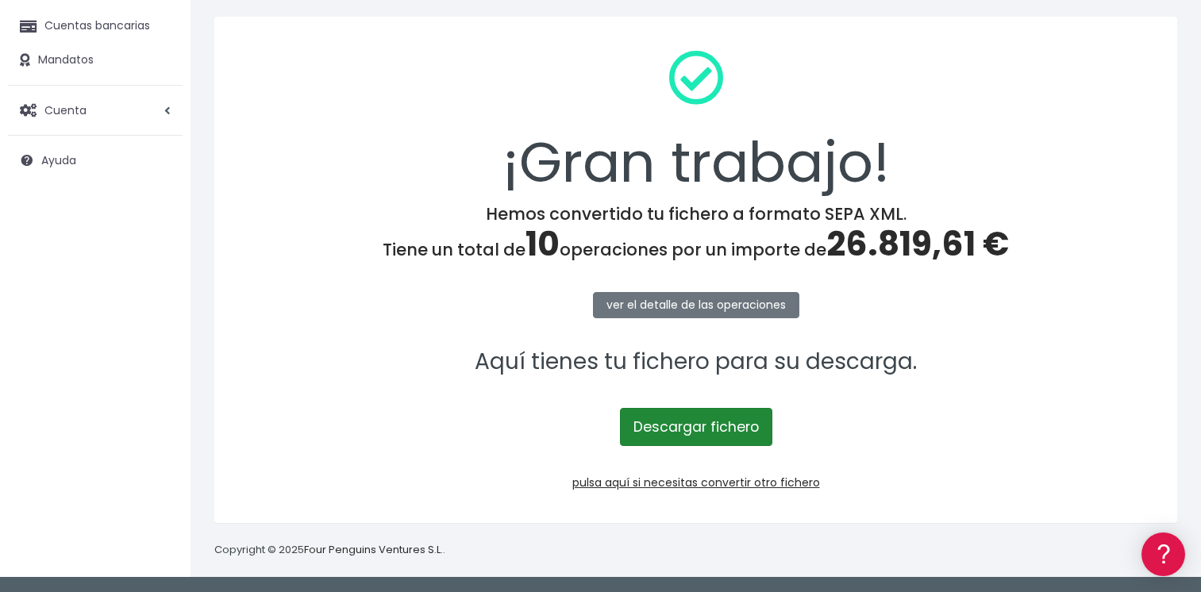
click at [709, 436] on link "Descargar fichero" at bounding box center [696, 427] width 152 height 38
click at [85, 111] on span "Cuenta" at bounding box center [65, 110] width 42 height 16
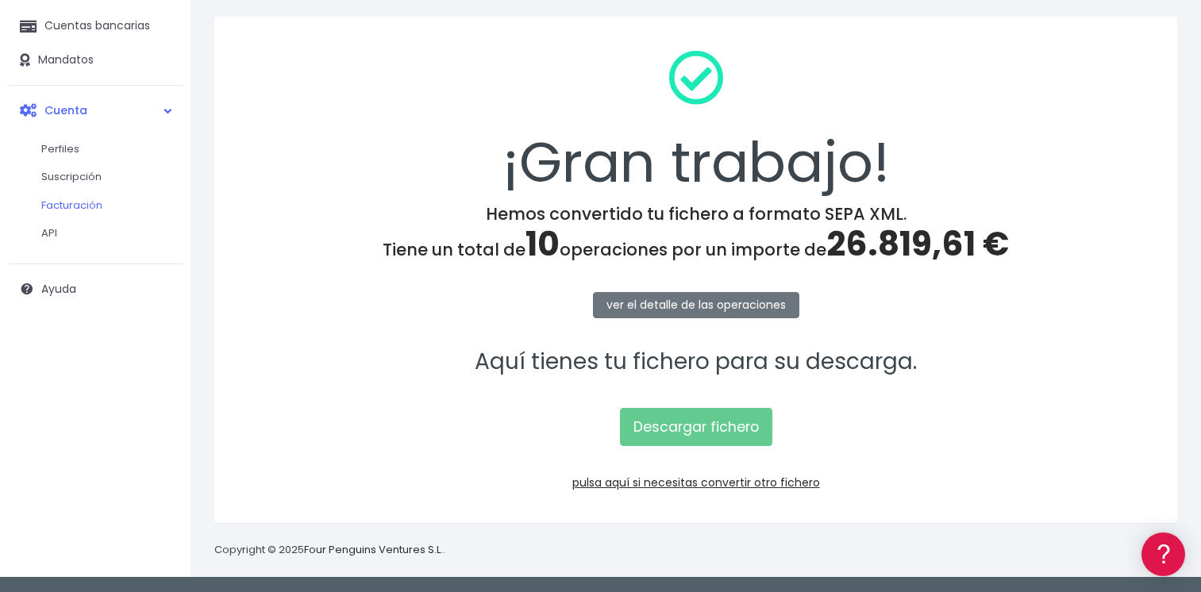
click at [79, 208] on link "Facturación" at bounding box center [103, 205] width 157 height 29
